Goal: Information Seeking & Learning: Learn about a topic

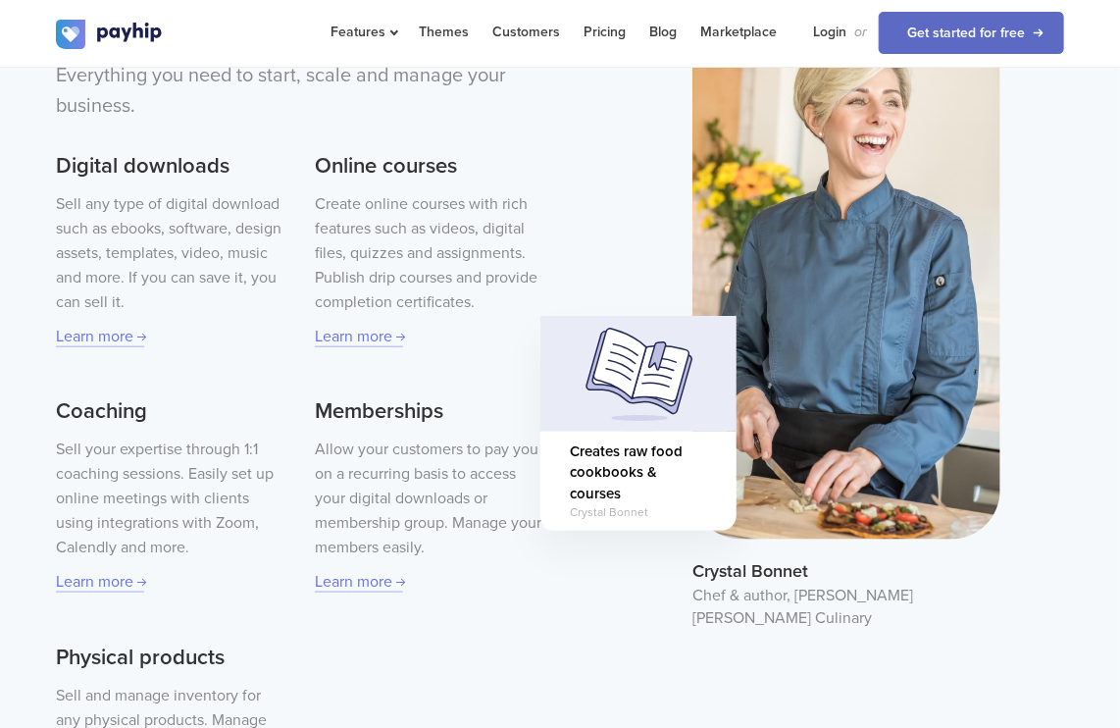
scroll to position [643, 0]
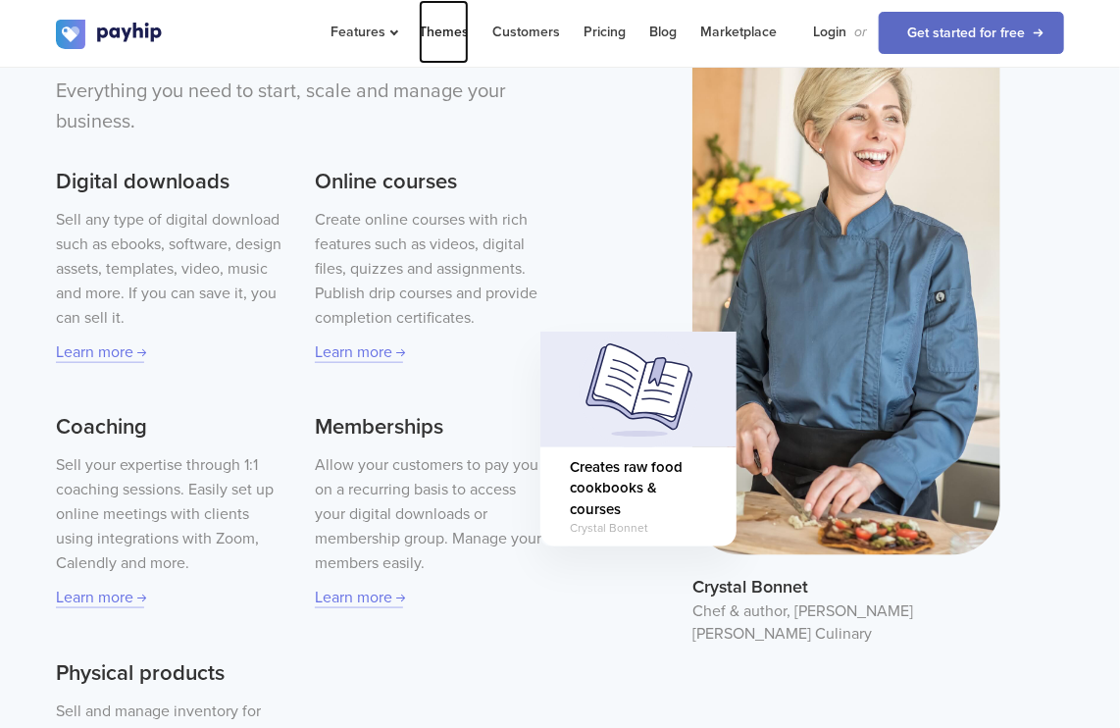
click at [439, 40] on link "Themes" at bounding box center [444, 32] width 50 height 64
